Goal: Transaction & Acquisition: Download file/media

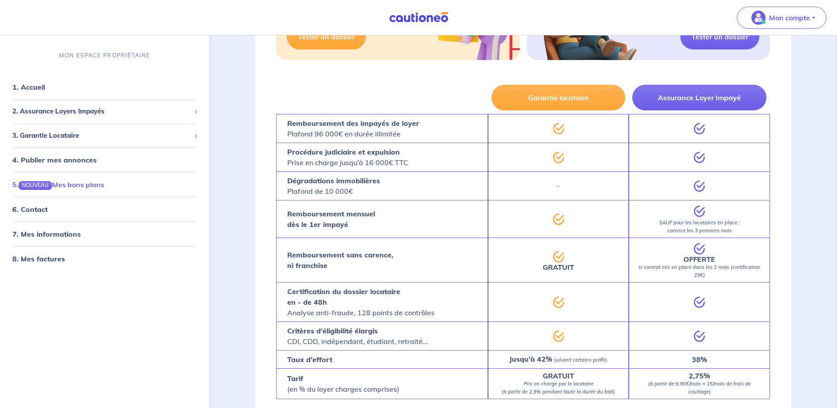
scroll to position [529, 0]
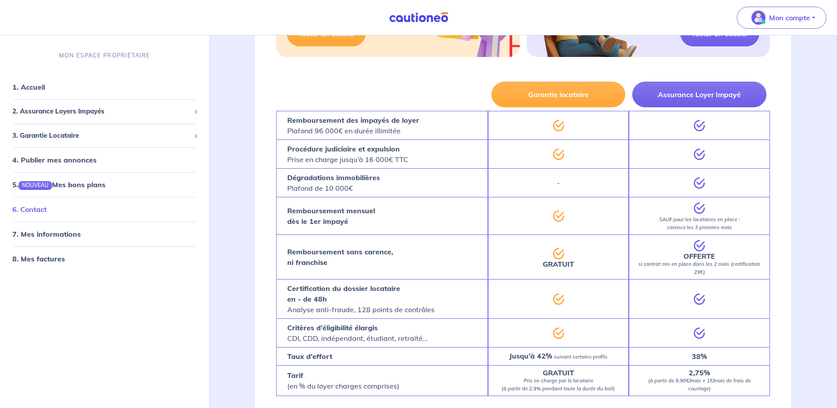
click at [46, 210] on link "6. Contact" at bounding box center [29, 209] width 34 height 9
click at [39, 87] on link "1. Accueil" at bounding box center [28, 87] width 32 height 9
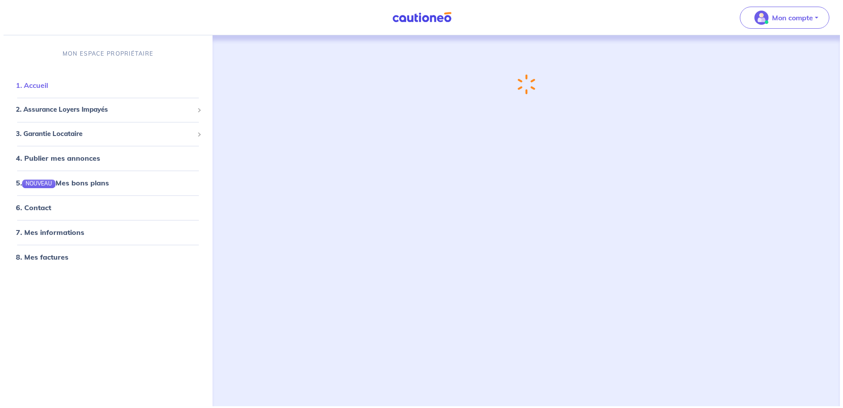
scroll to position [0, 0]
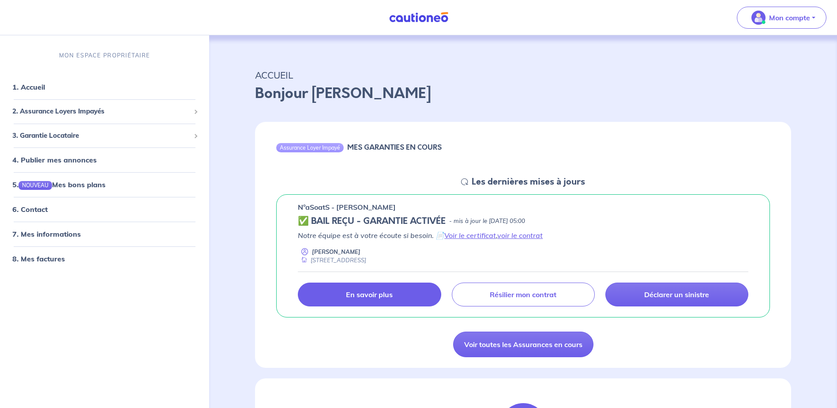
click at [392, 293] on p "En savoir plus" at bounding box center [369, 294] width 47 height 9
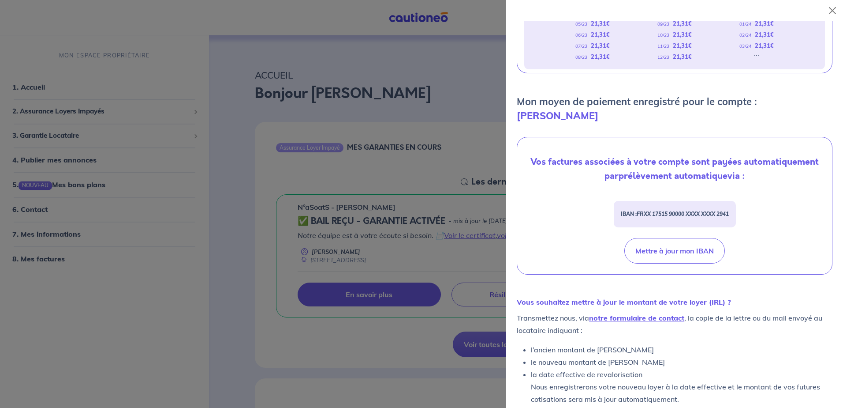
scroll to position [225, 0]
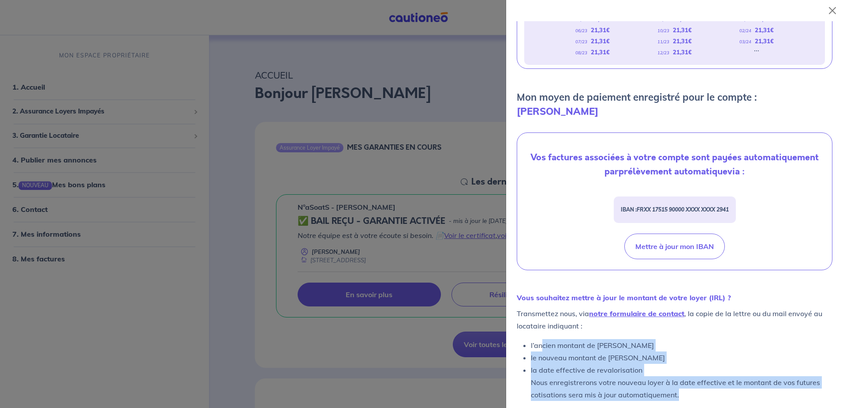
drag, startPoint x: 542, startPoint y: 330, endPoint x: 697, endPoint y: 378, distance: 162.4
click at [697, 378] on ul "l’ancien montant de loyer le nouveau montant de loyer la date effective de reva…" at bounding box center [675, 370] width 316 height 62
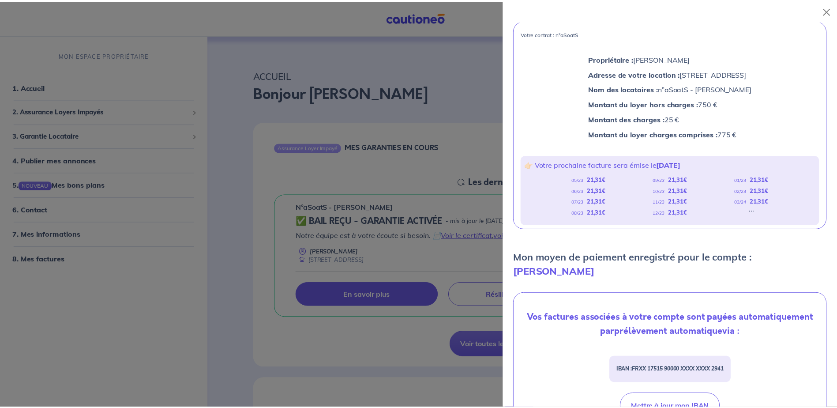
scroll to position [49, 0]
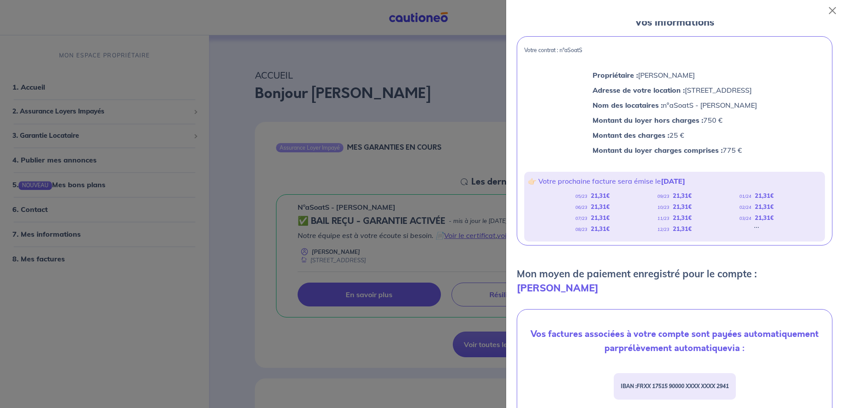
click at [392, 180] on div at bounding box center [421, 204] width 843 height 408
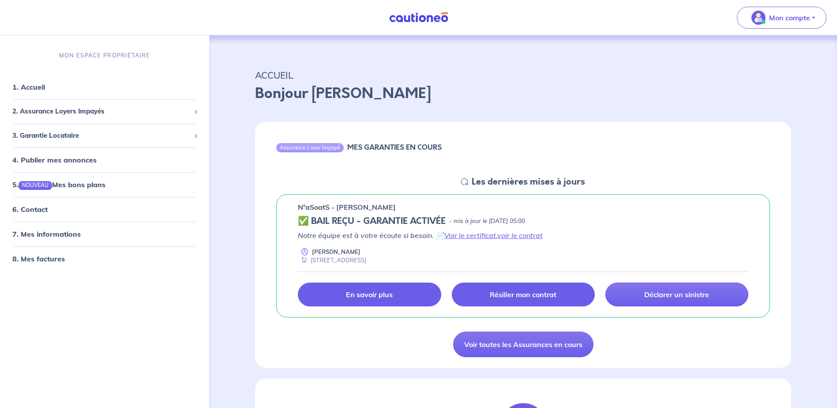
click at [523, 287] on link "Résilier mon contrat" at bounding box center [523, 294] width 143 height 24
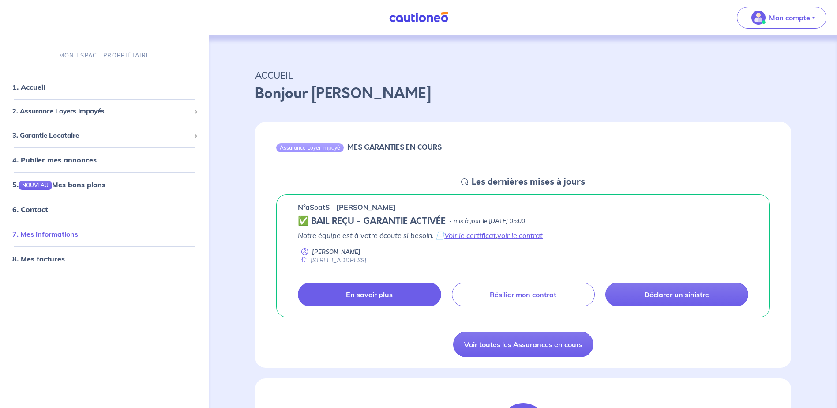
click at [62, 233] on link "7. Mes informations" at bounding box center [45, 234] width 66 height 9
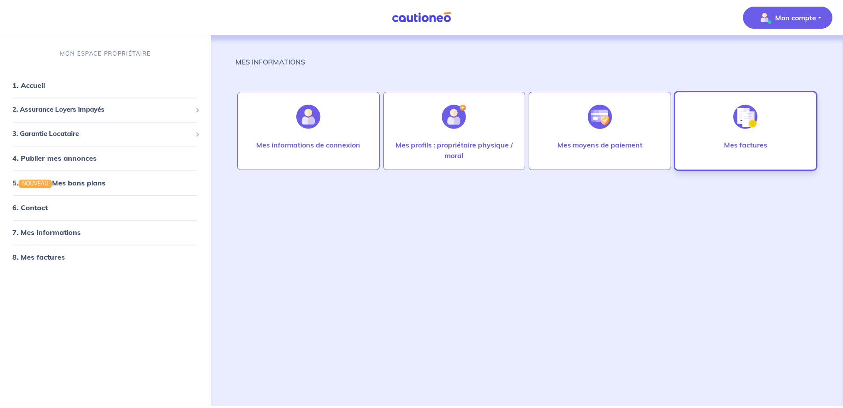
click at [759, 143] on p "Mes factures" at bounding box center [745, 144] width 43 height 11
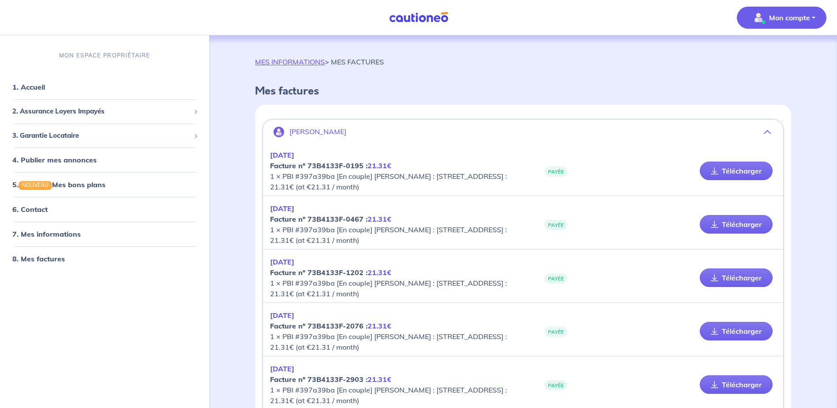
click at [486, 136] on button "[PERSON_NAME]" at bounding box center [523, 131] width 520 height 21
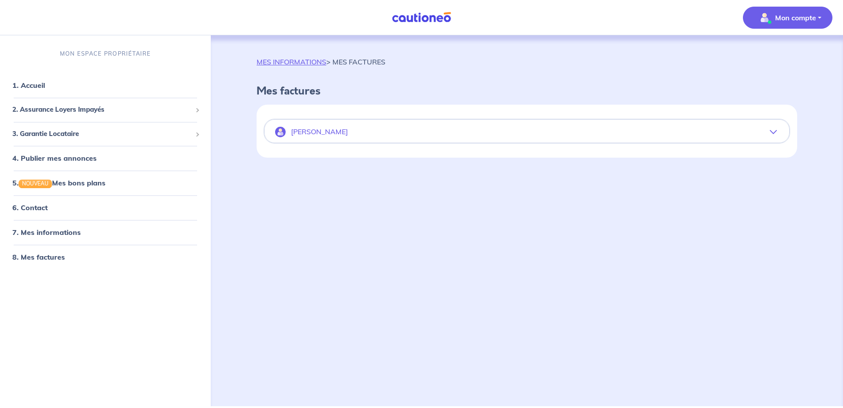
click at [311, 132] on p "[PERSON_NAME]" at bounding box center [319, 131] width 57 height 8
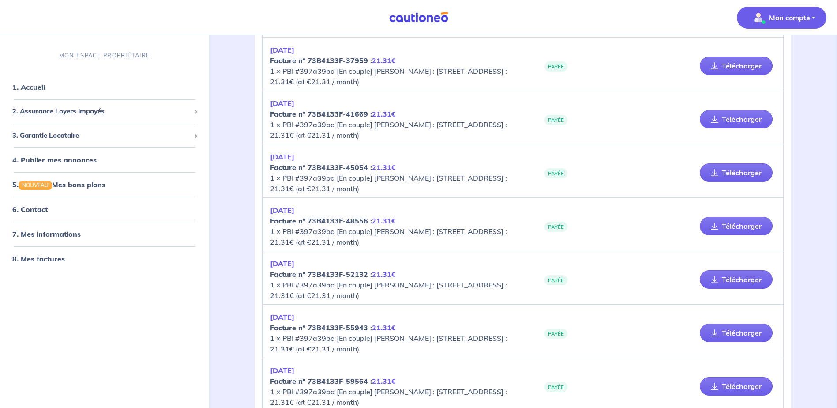
scroll to position [1429, 0]
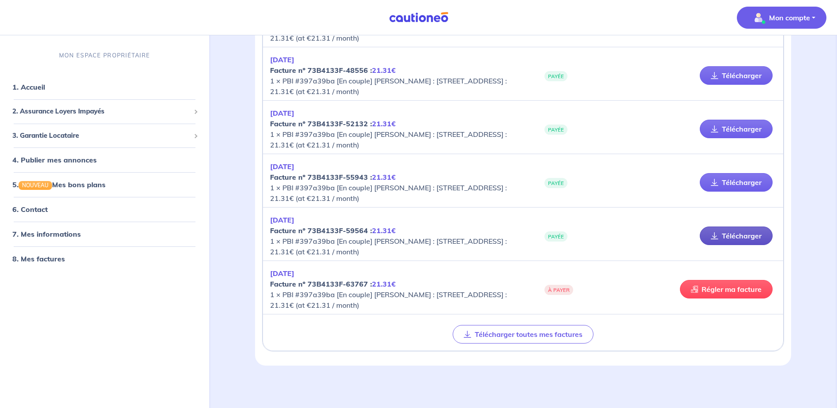
click at [745, 235] on link "Télécharger" at bounding box center [736, 235] width 73 height 19
